Goal: Navigation & Orientation: Find specific page/section

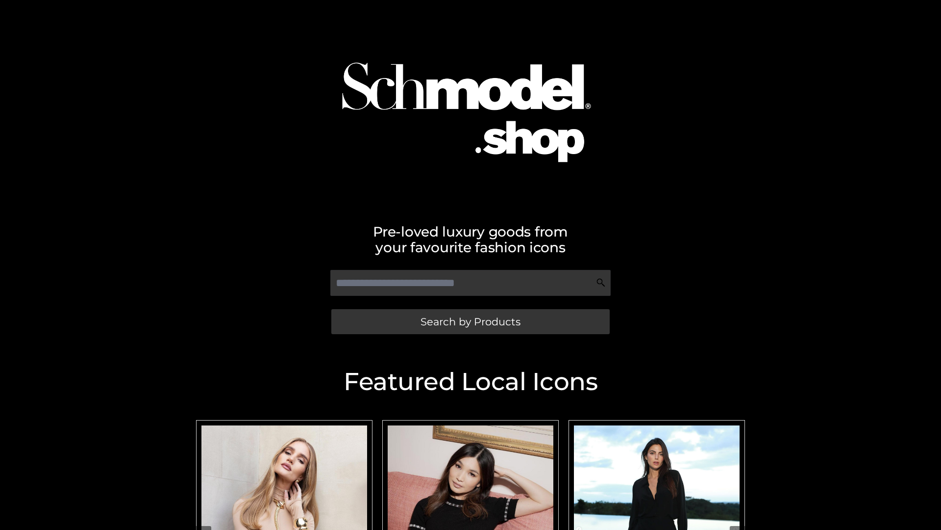
click at [470, 321] on span "Search by Products" at bounding box center [471, 321] width 100 height 10
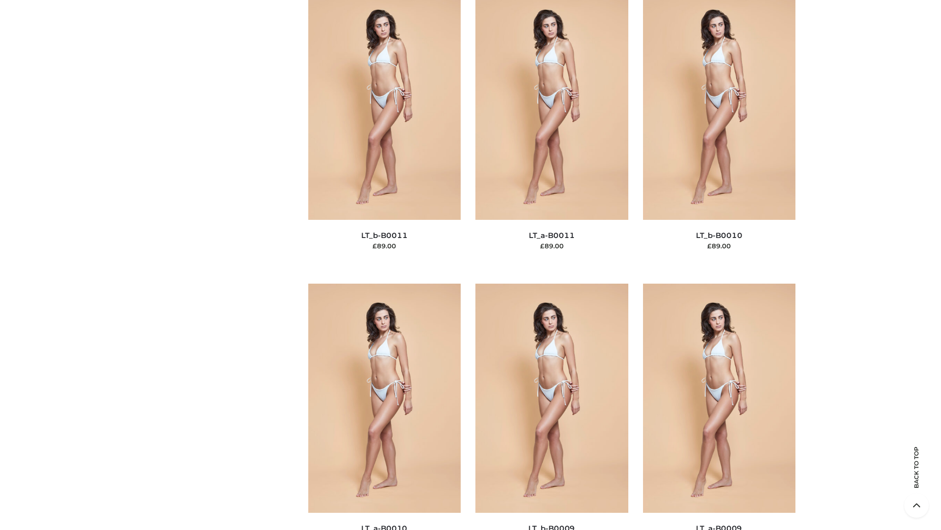
scroll to position [4404, 0]
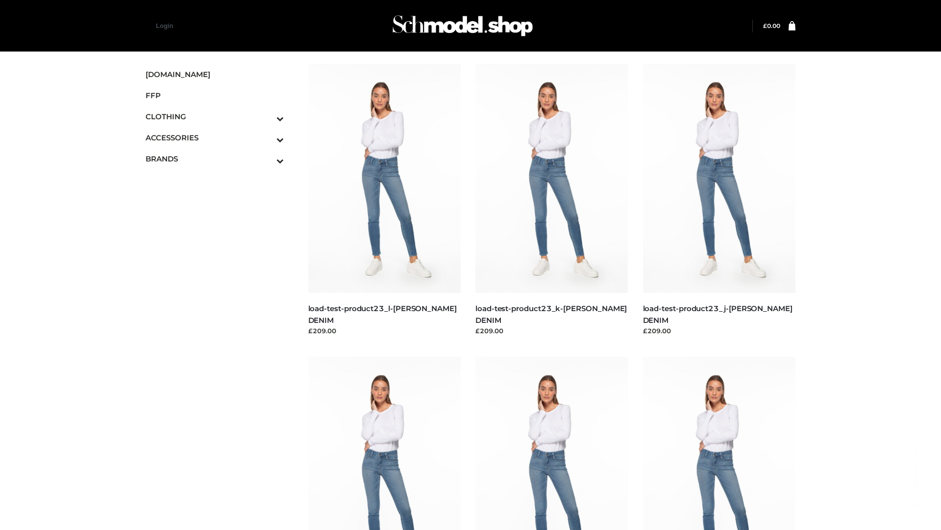
scroll to position [860, 0]
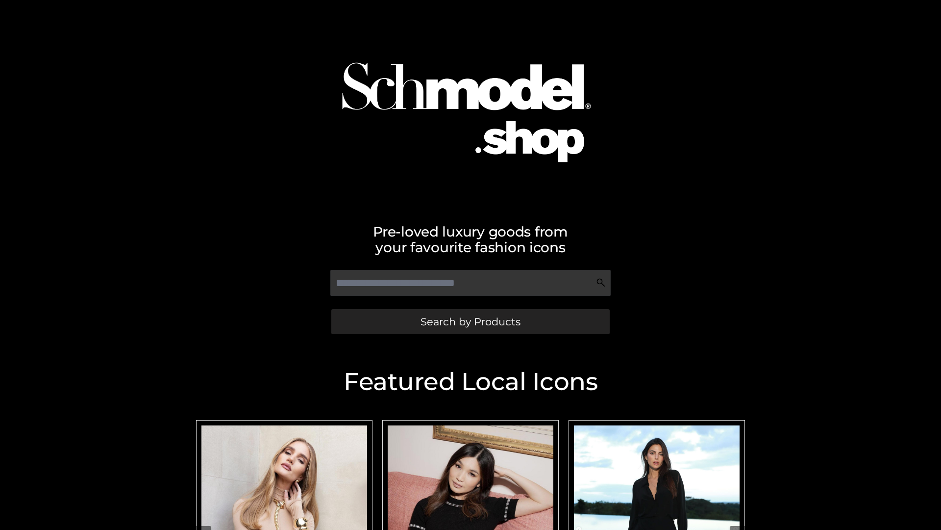
click at [470, 321] on span "Search by Products" at bounding box center [471, 321] width 100 height 10
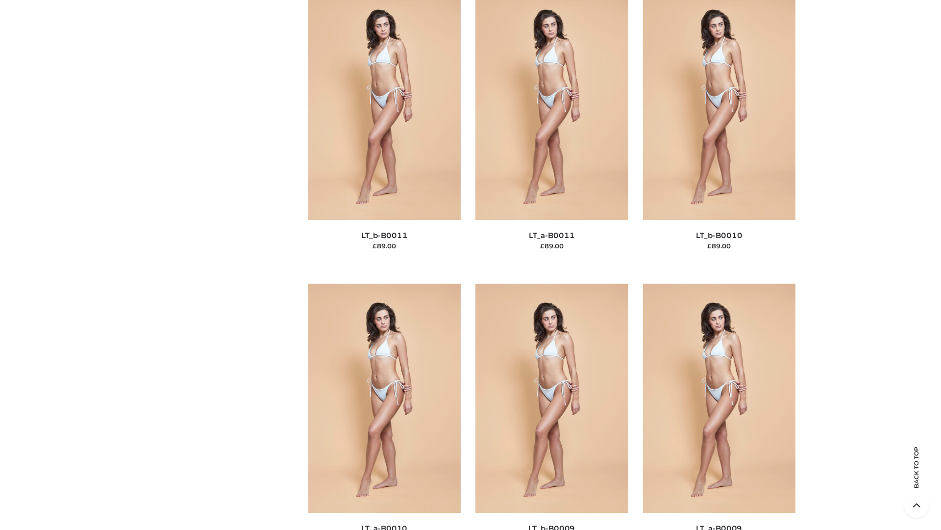
scroll to position [4404, 0]
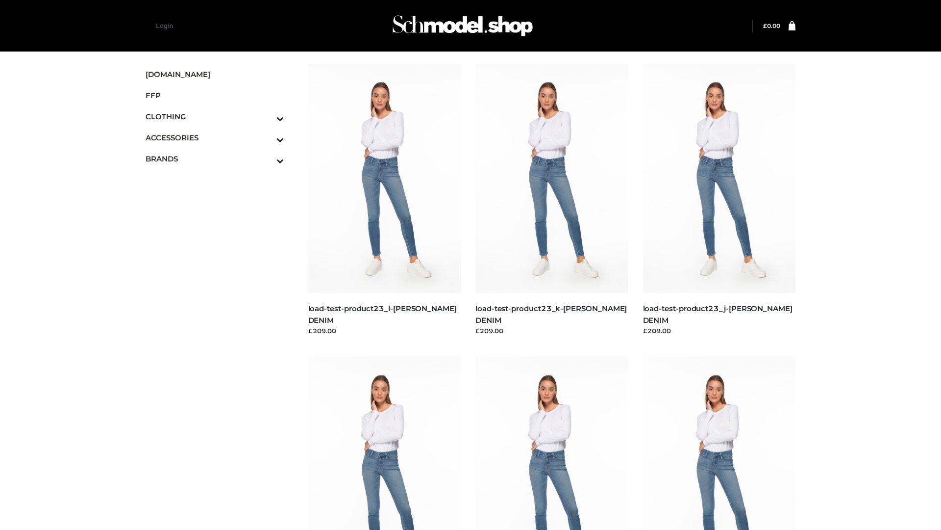
scroll to position [860, 0]
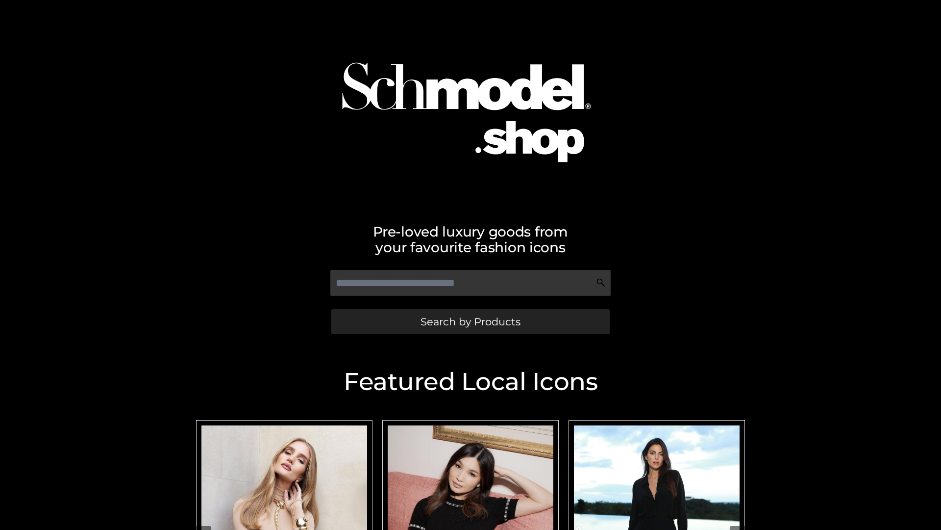
click at [470, 321] on span "Search by Products" at bounding box center [471, 321] width 100 height 10
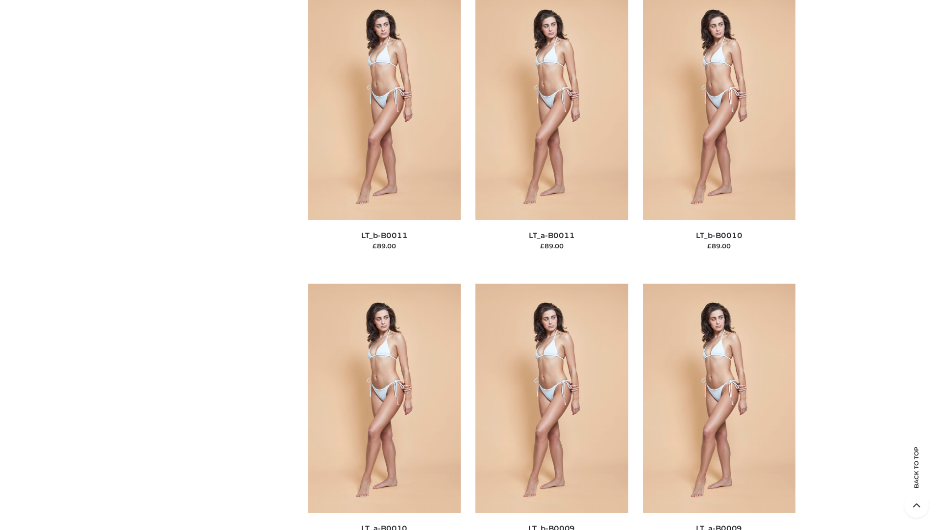
scroll to position [4404, 0]
